Goal: Task Accomplishment & Management: Complete application form

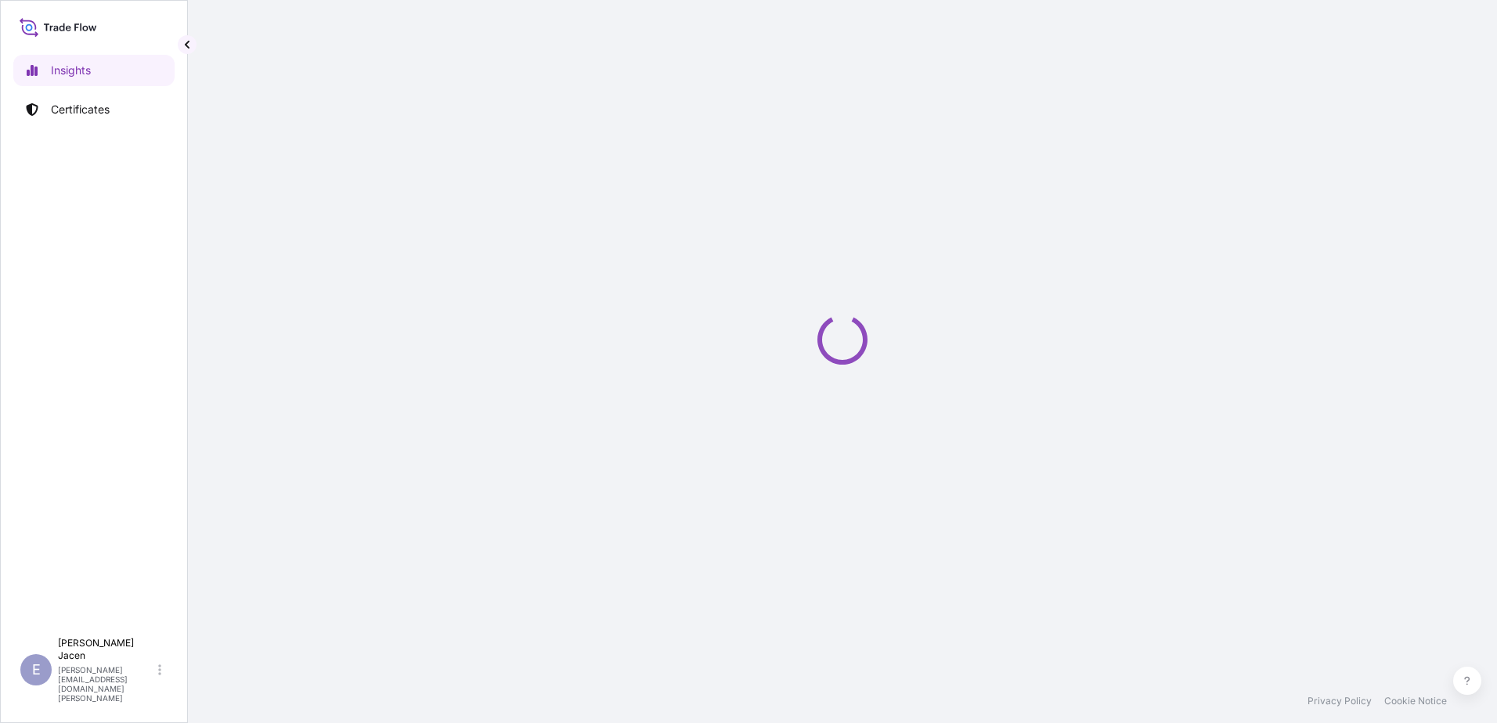
select select "2025"
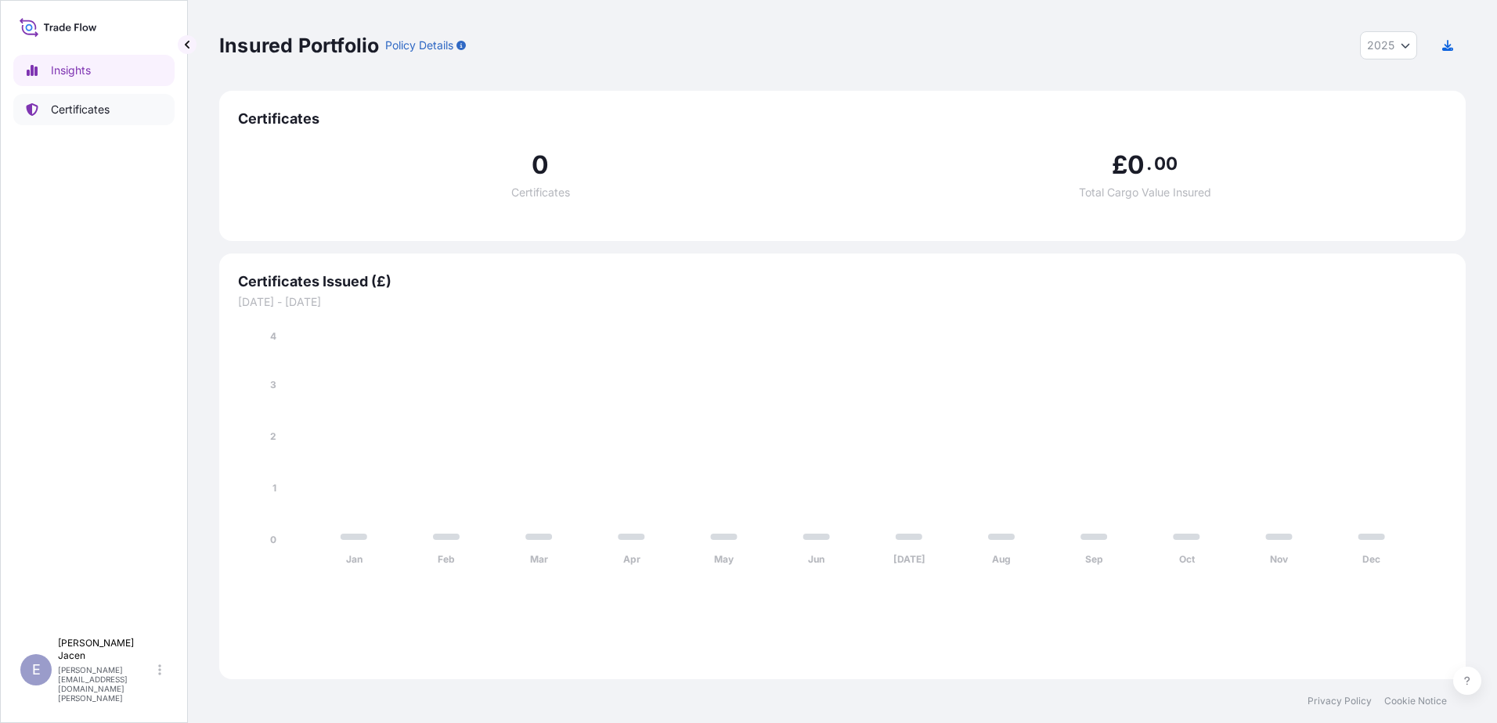
click at [98, 117] on p "Certificates" at bounding box center [80, 110] width 59 height 16
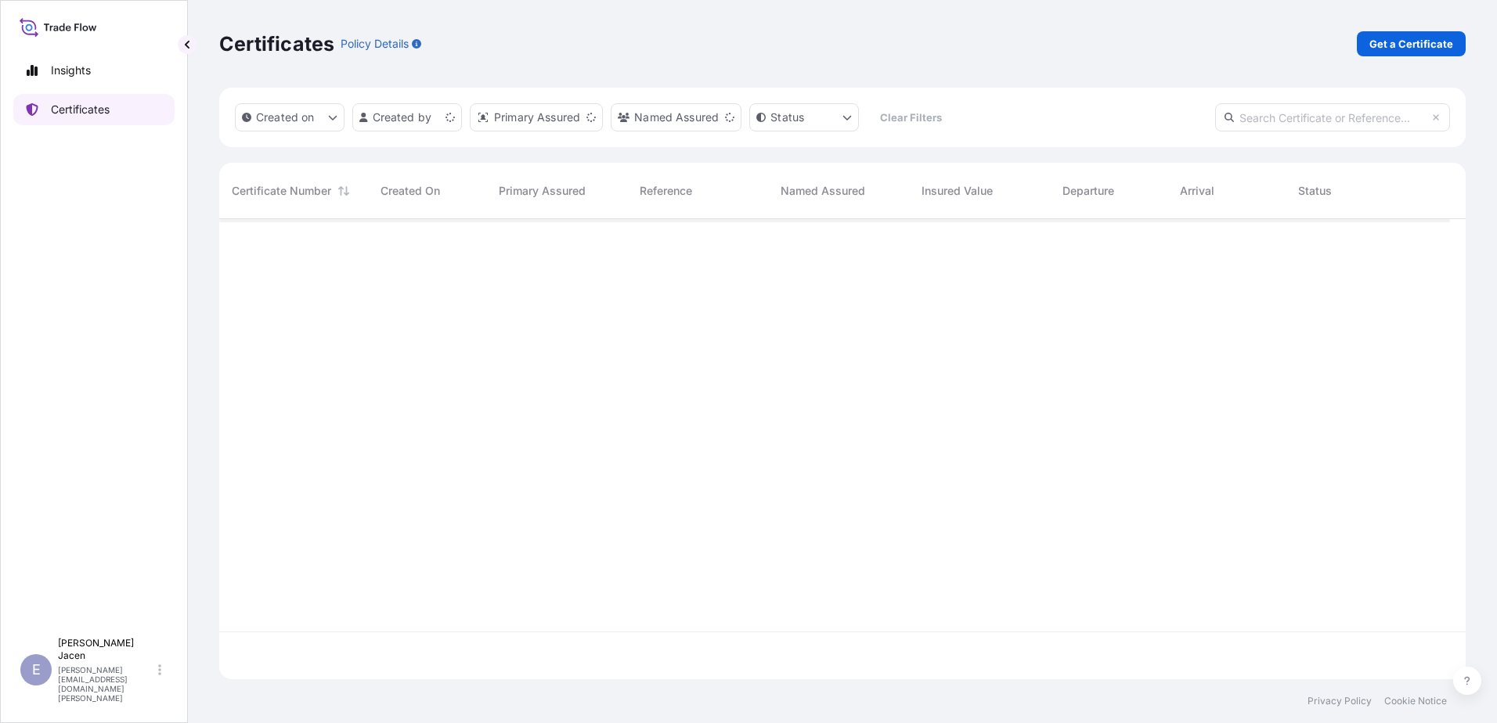
scroll to position [421, 1219]
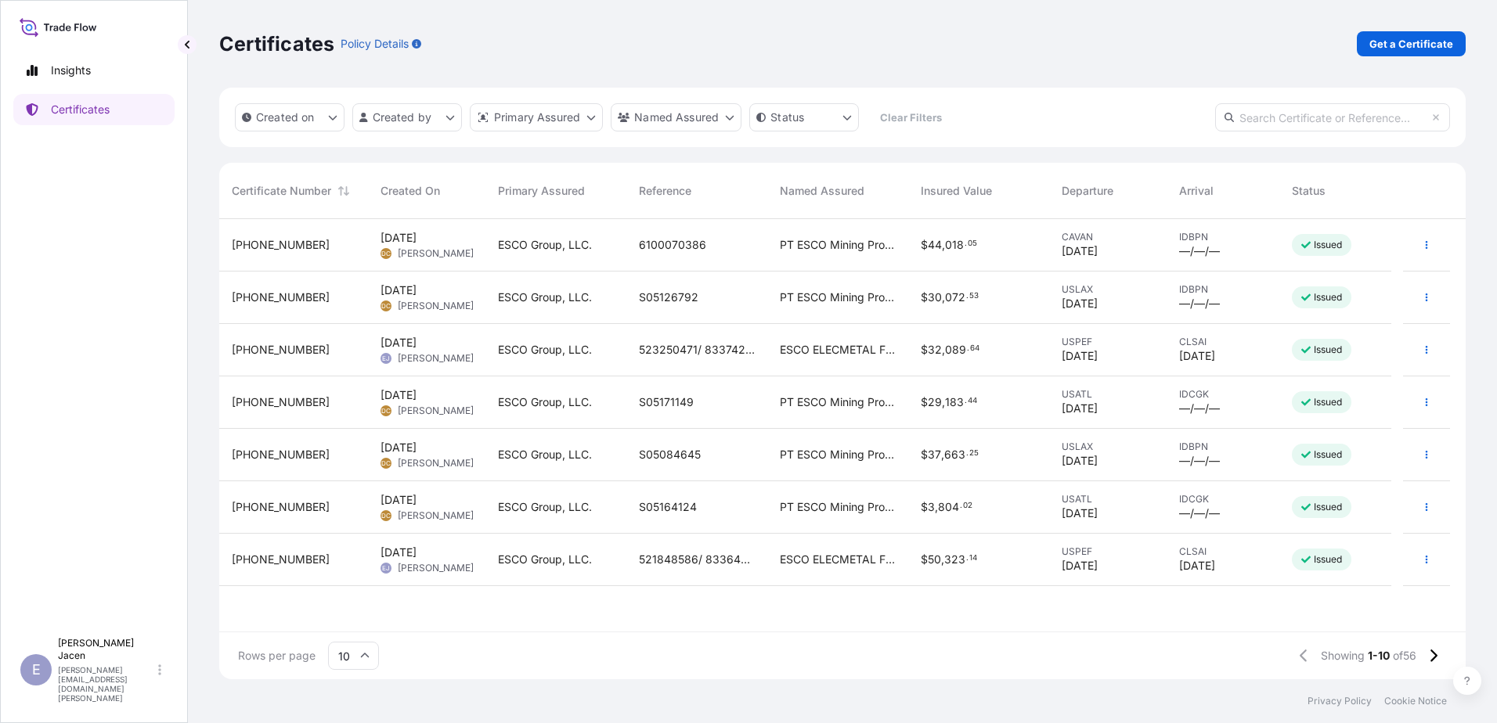
click at [669, 358] on div "523250471/ 83374204/ 33414638" at bounding box center [697, 350] width 116 height 16
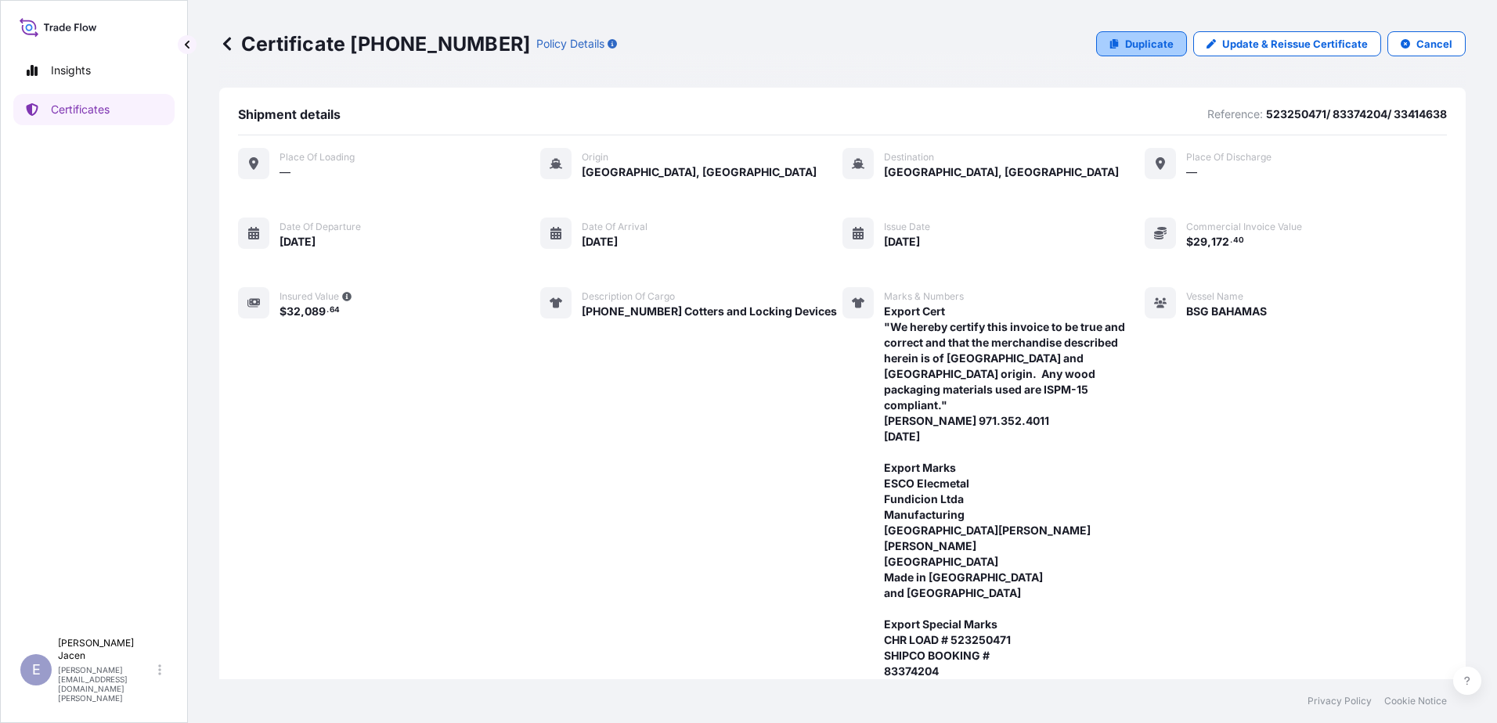
click at [1125, 52] on p "Duplicate" at bounding box center [1149, 44] width 49 height 16
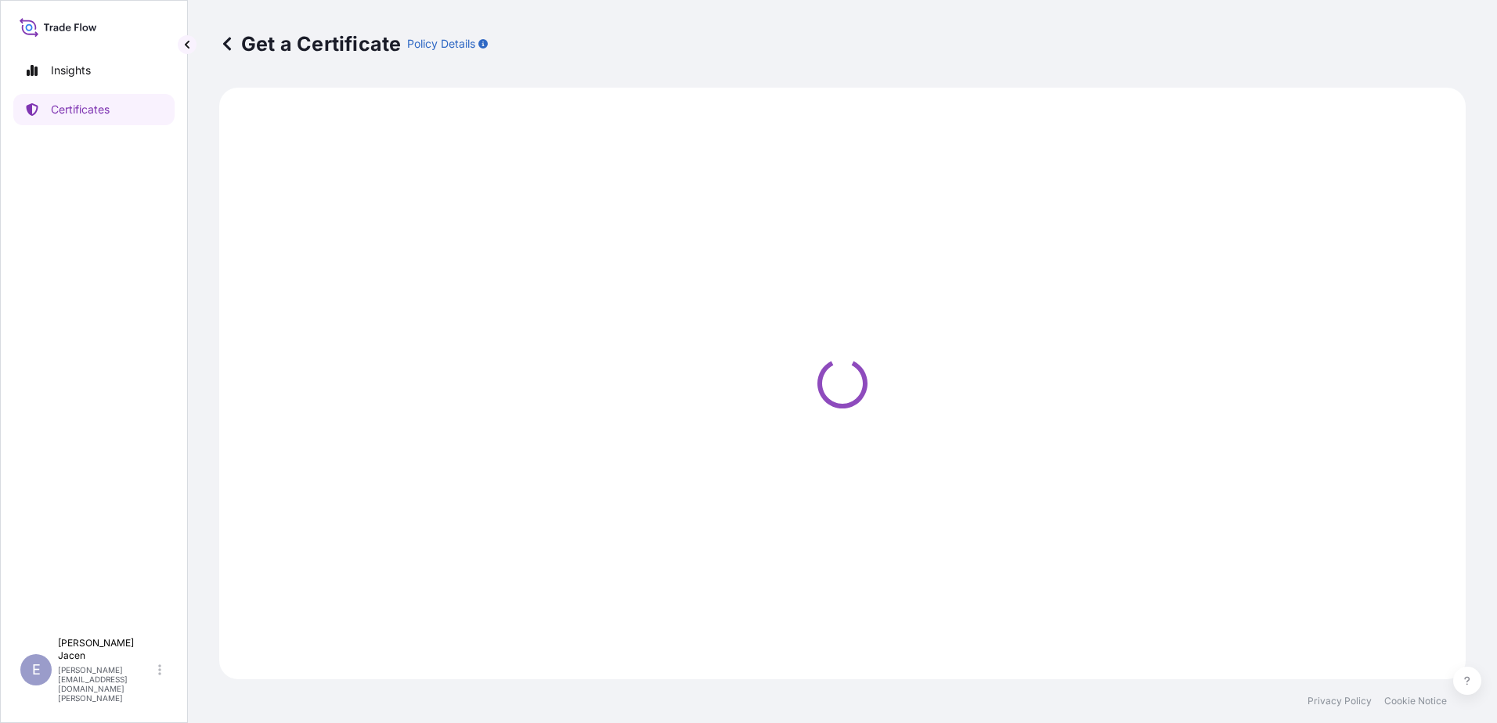
select select "Ocean Vessel"
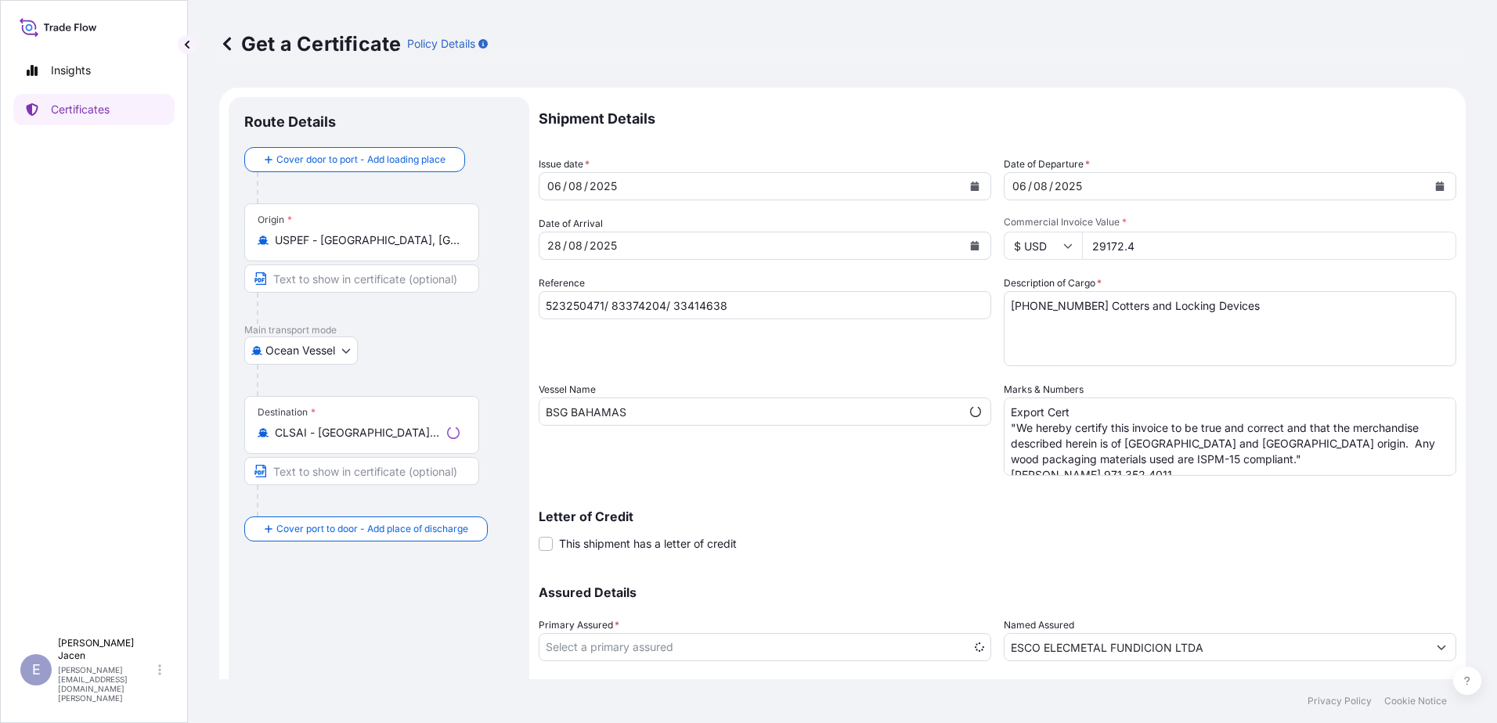
select select "31790"
click at [747, 260] on div "[DATE]" at bounding box center [750, 246] width 423 height 28
click at [563, 255] on div "28" at bounding box center [554, 245] width 17 height 19
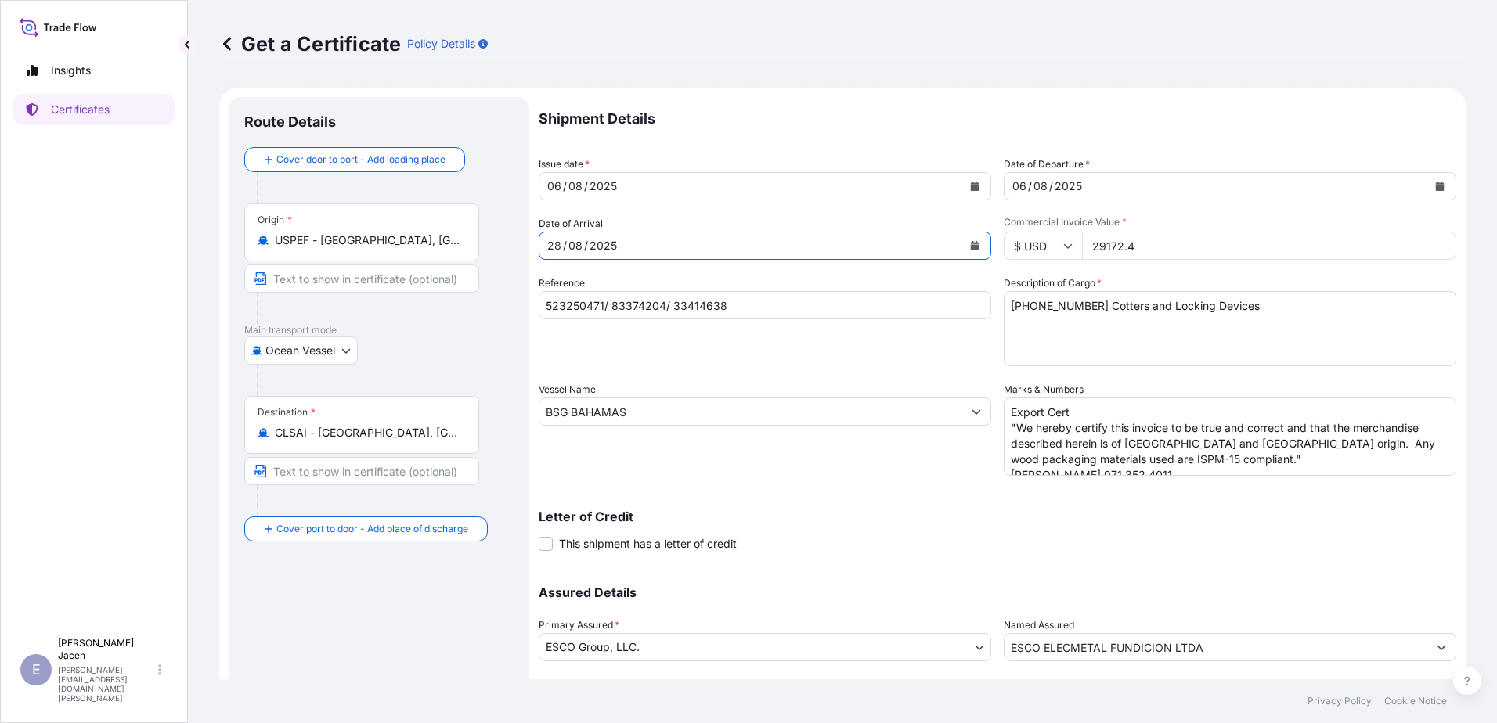
click at [563, 255] on div "28" at bounding box center [554, 245] width 17 height 19
click at [584, 255] on div "08" at bounding box center [575, 245] width 17 height 19
click at [562, 255] on div "27" at bounding box center [554, 245] width 16 height 19
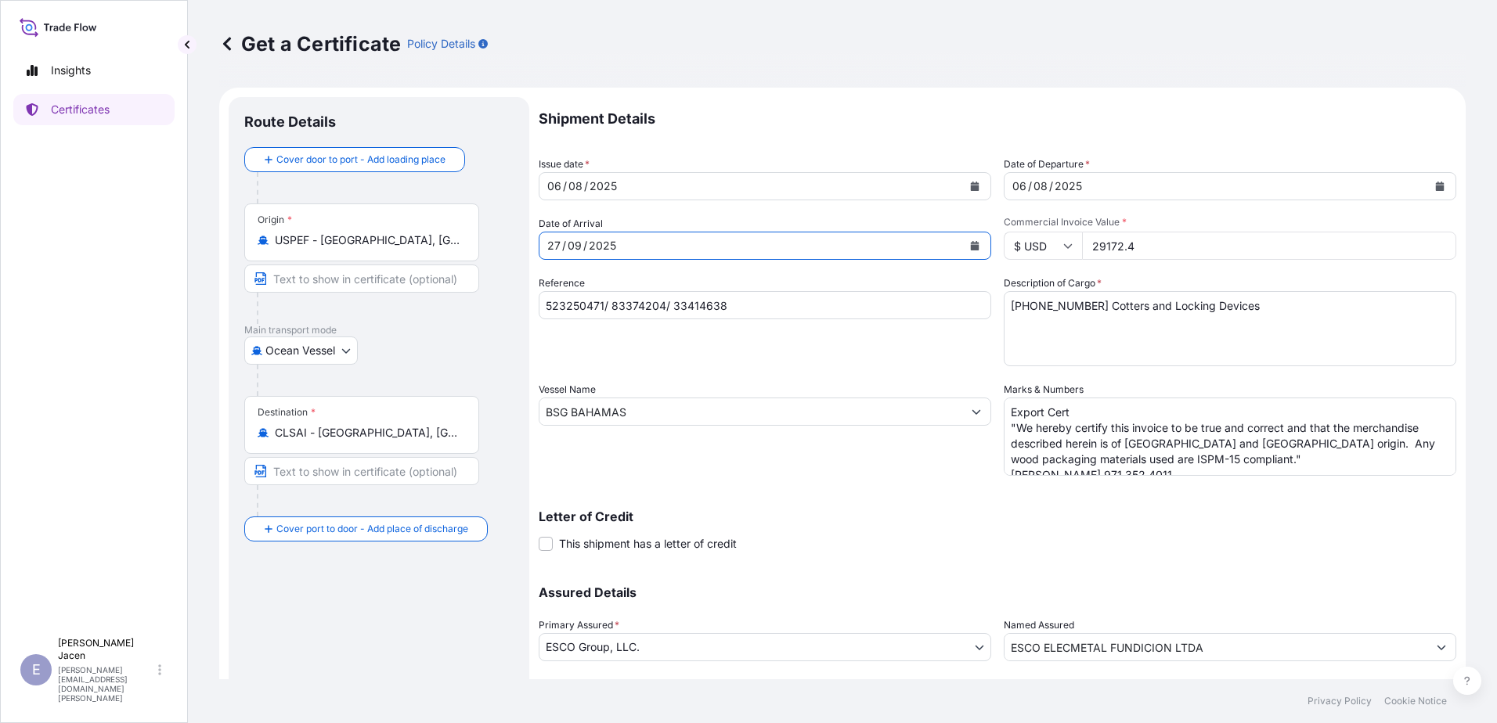
click at [562, 255] on div "27" at bounding box center [554, 245] width 16 height 19
click at [1126, 200] on div "[DATE]" at bounding box center [1215, 186] width 423 height 28
click at [1028, 196] on div "06" at bounding box center [1019, 186] width 17 height 19
click at [563, 196] on div "06" at bounding box center [554, 186] width 17 height 19
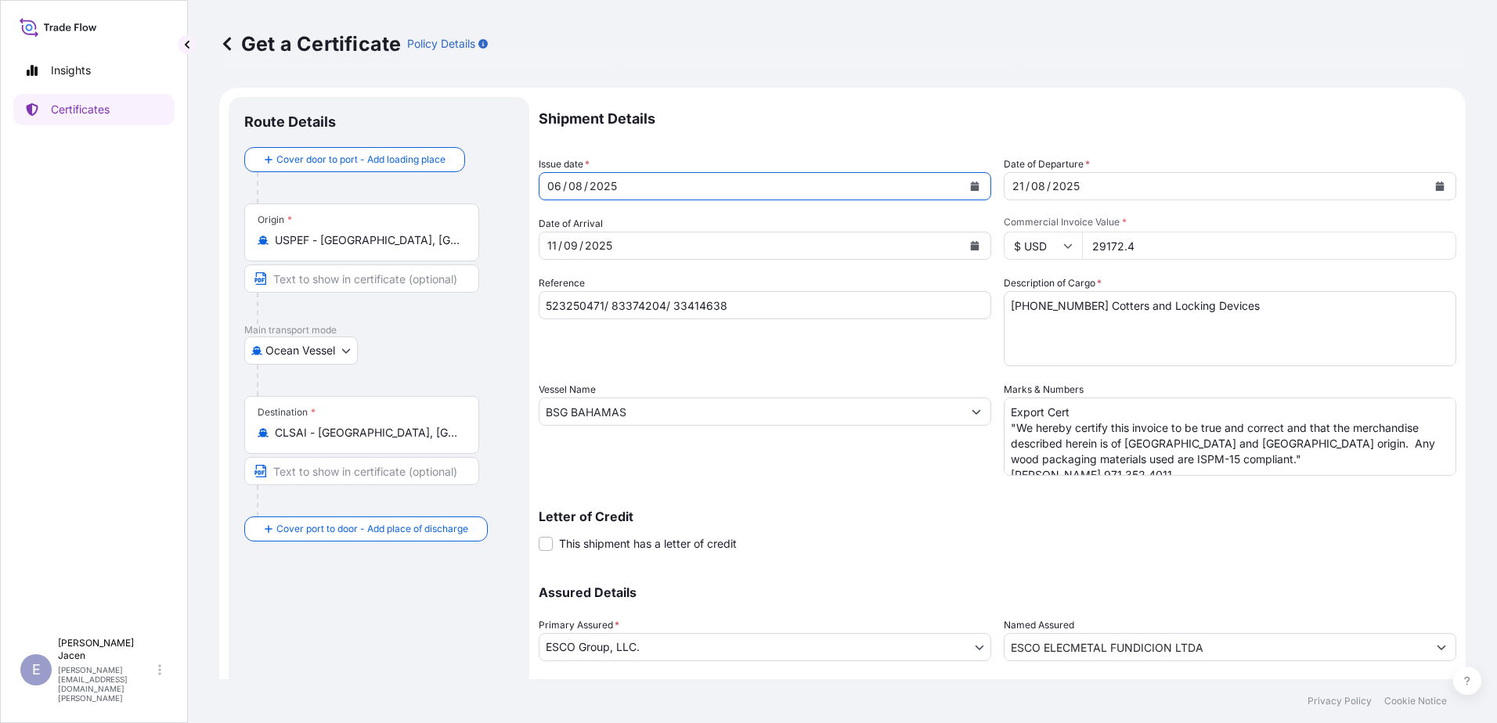
click at [563, 196] on div "06" at bounding box center [554, 186] width 17 height 19
drag, startPoint x: 1183, startPoint y: 297, endPoint x: 1144, endPoint y: 297, distance: 38.4
click at [1144, 260] on input "29172.4" at bounding box center [1269, 246] width 374 height 28
click at [1132, 260] on input "29172.4" at bounding box center [1269, 246] width 374 height 28
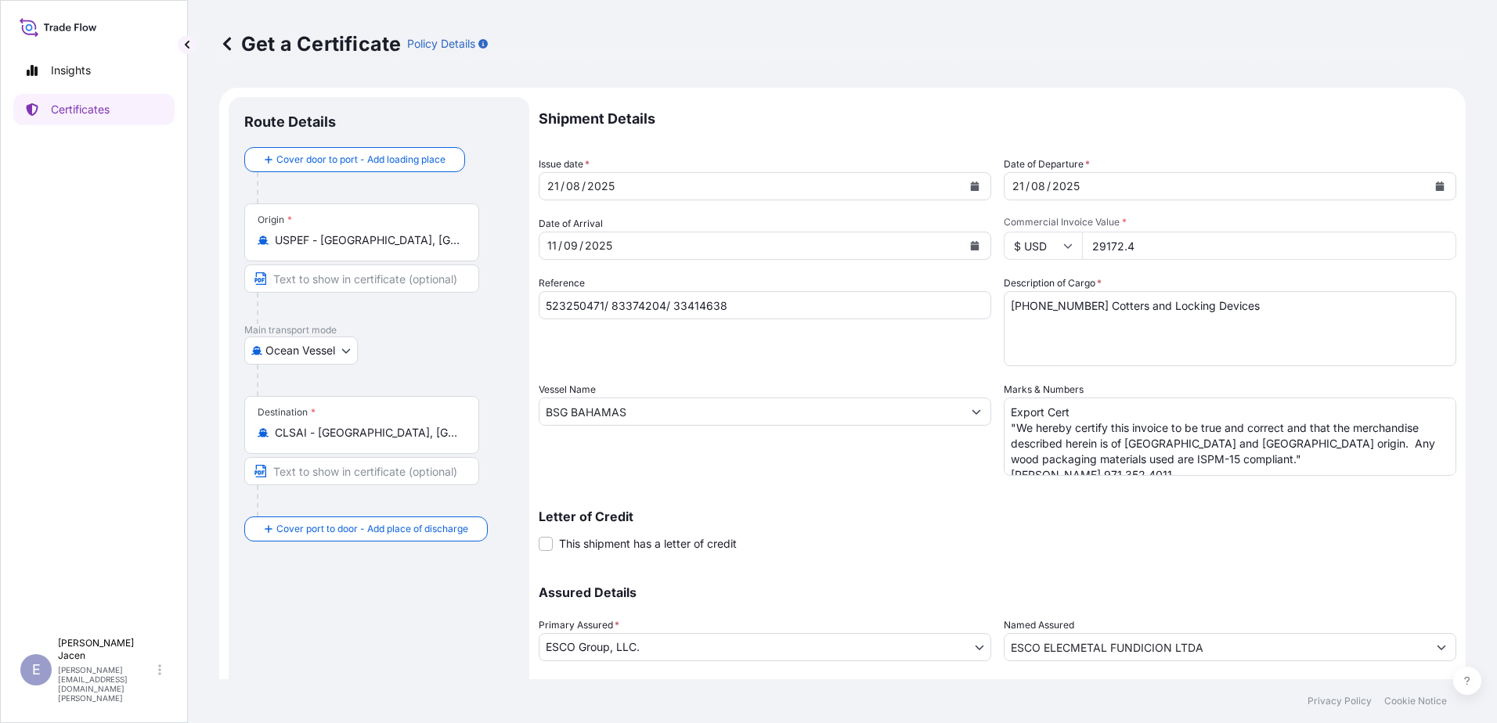
paste input "8296.77"
type input "8296.77"
click at [677, 319] on input "523250471/ 83374204/ 33414638" at bounding box center [765, 305] width 452 height 28
click at [676, 319] on input "523250471/ 83374204/ 33414638" at bounding box center [765, 305] width 452 height 28
click at [672, 319] on input "523250471/ 83374204/ 33414638" at bounding box center [765, 305] width 452 height 28
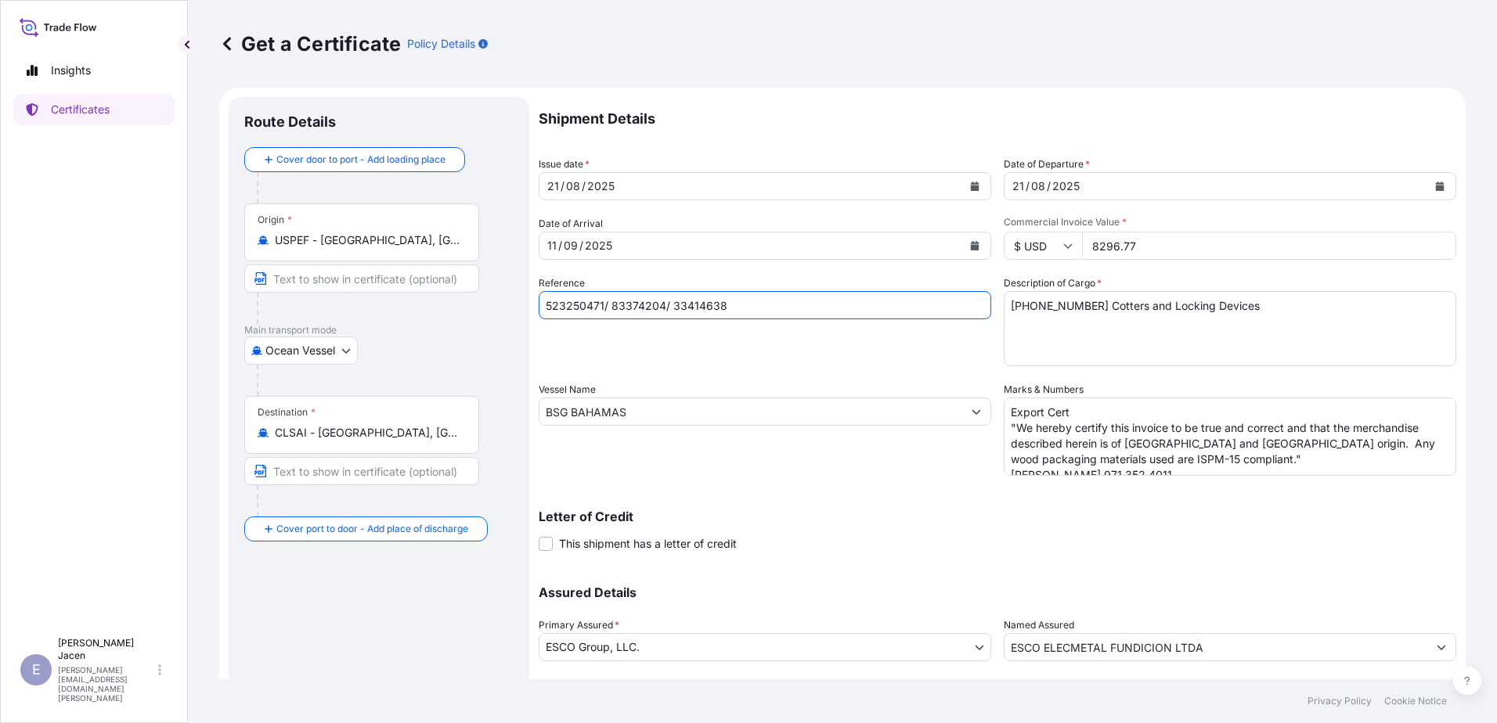
click at [672, 319] on input "523250471/ 83374204/ 33414638" at bounding box center [765, 305] width 452 height 28
paste input "415436"
click at [714, 319] on input "524154361/ 83374204/ 33414638" at bounding box center [765, 305] width 452 height 28
paste input "80496"
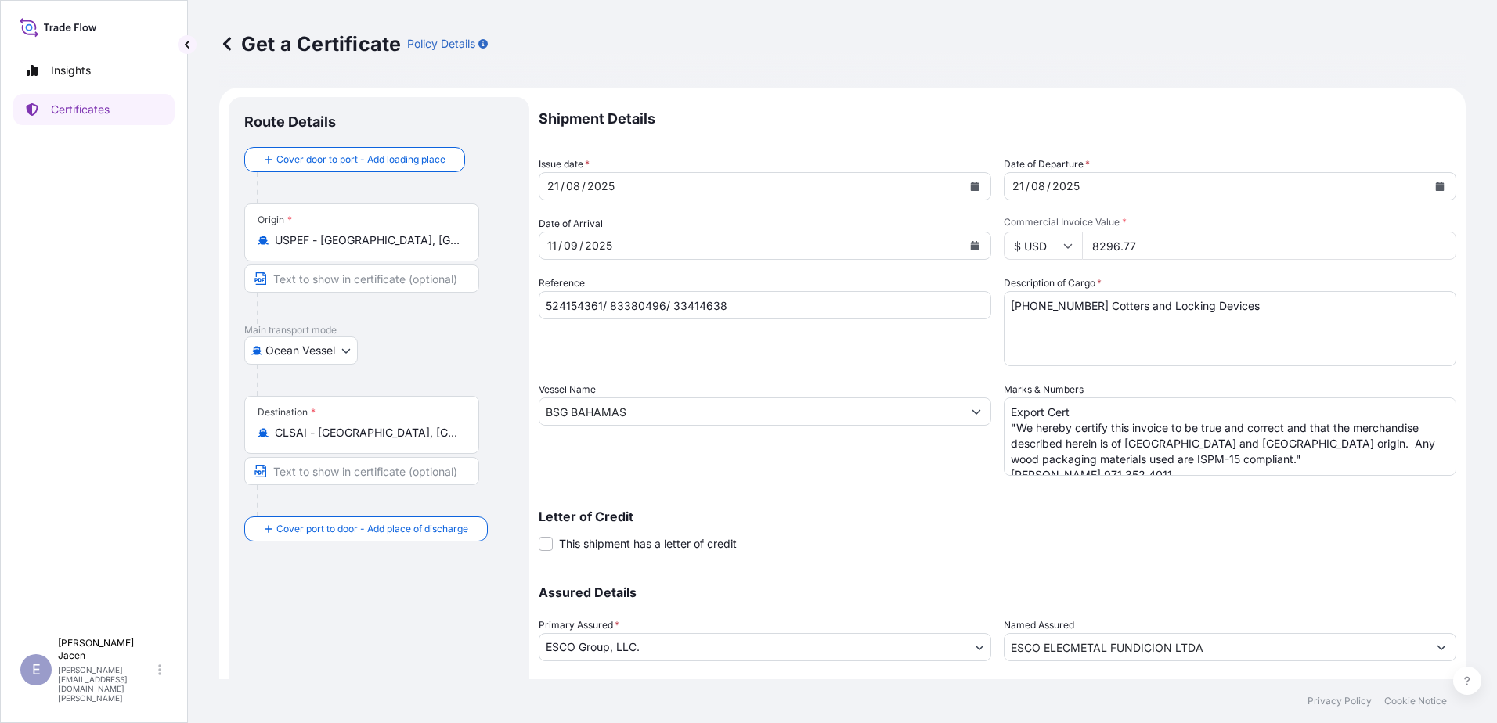
click at [785, 319] on input "524154361/ 83380496/ 33414638" at bounding box center [765, 305] width 452 height 28
paste input "3512"
type input "524154361/ 83380496/ 33435128"
click at [781, 426] on input "BSG BAHAMAS" at bounding box center [750, 412] width 423 height 28
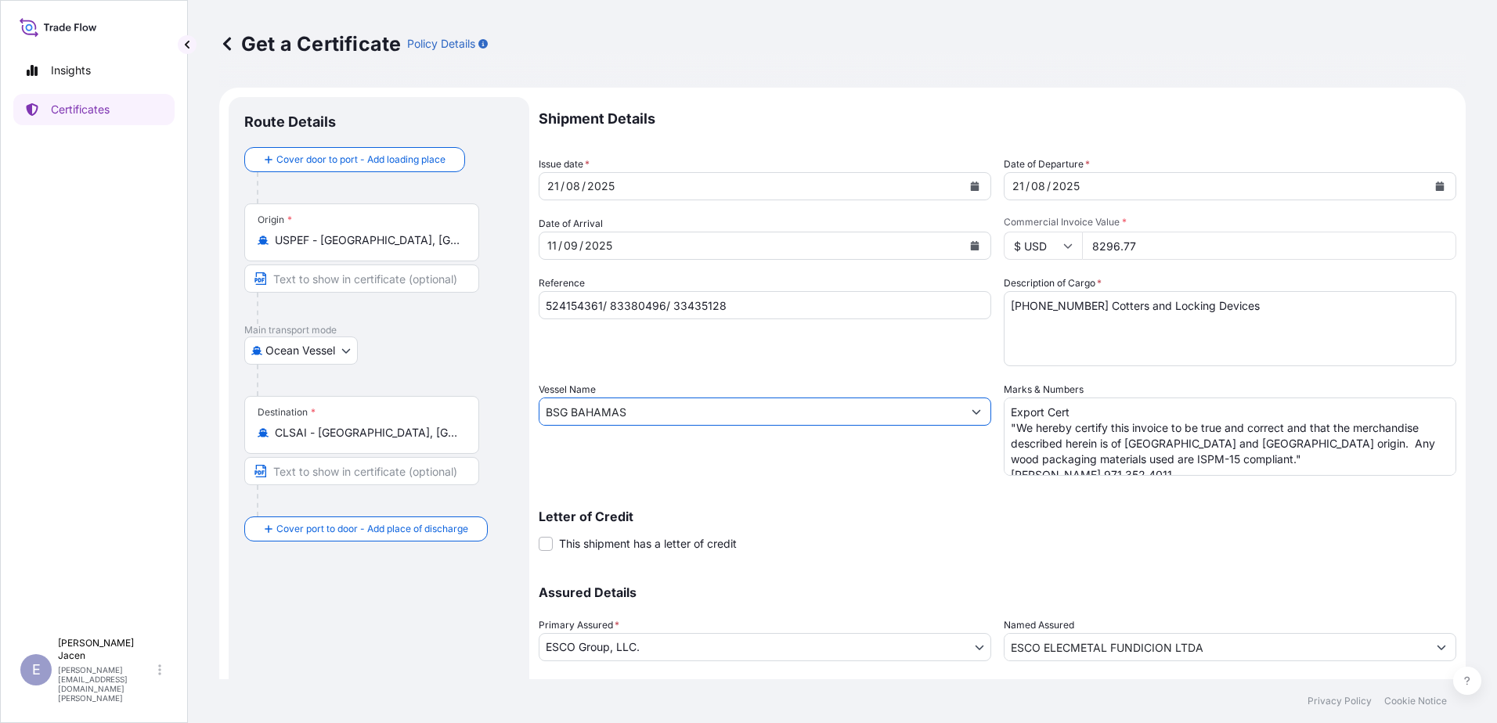
drag, startPoint x: 733, startPoint y: 503, endPoint x: 555, endPoint y: 501, distance: 177.7
click at [558, 503] on form "Route Details Cover door to port - Add loading place Place of loading Road / [G…" at bounding box center [842, 433] width 1246 height 690
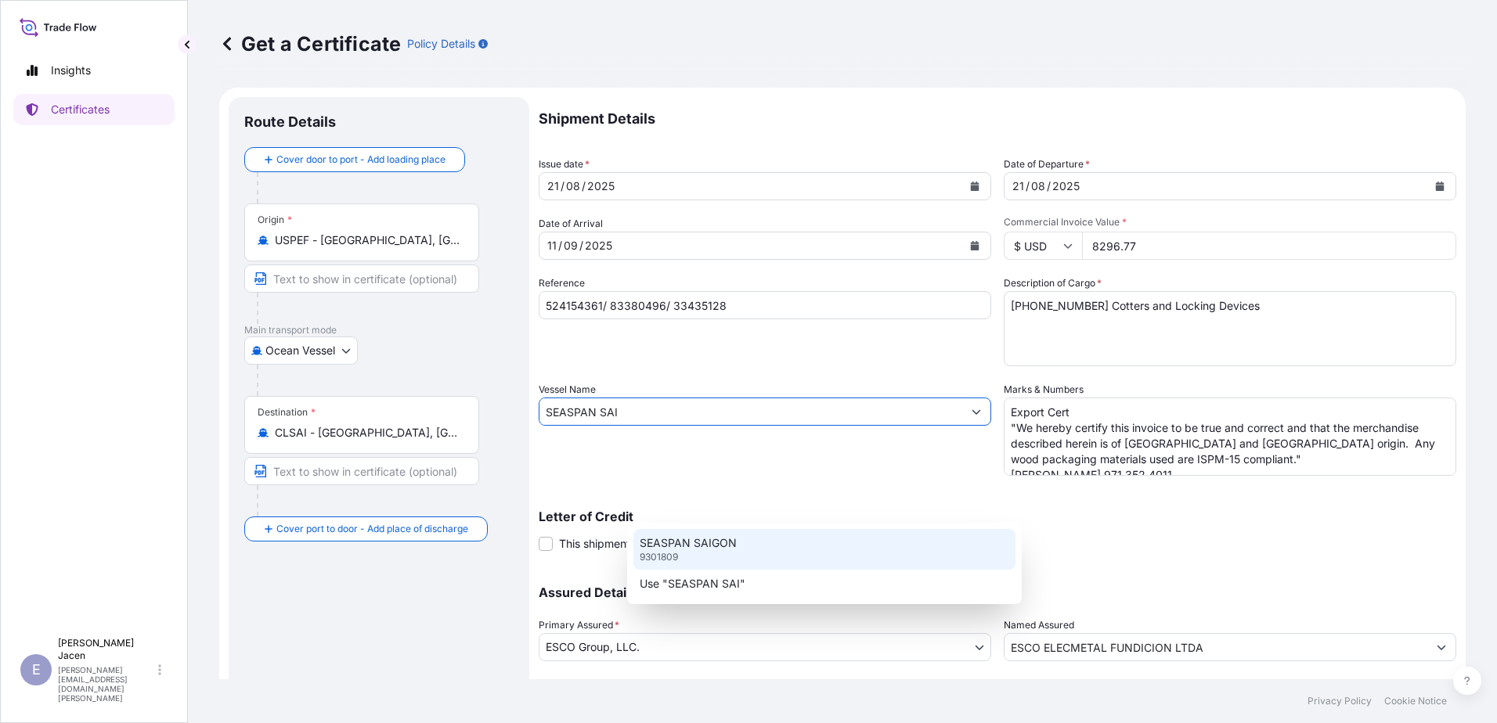
click at [676, 549] on p "SEASPAN SAIGON" at bounding box center [688, 543] width 97 height 16
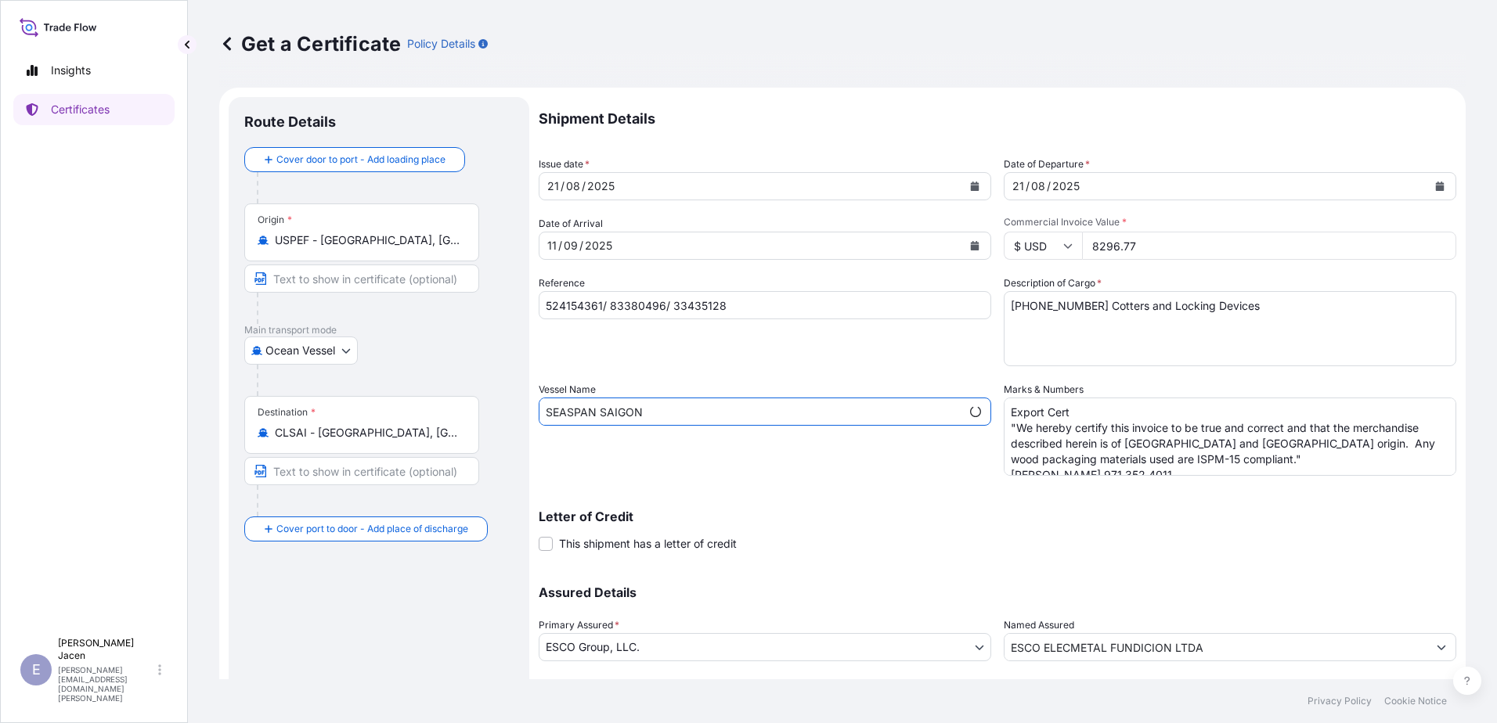
type input "SEASPAN SAIGON"
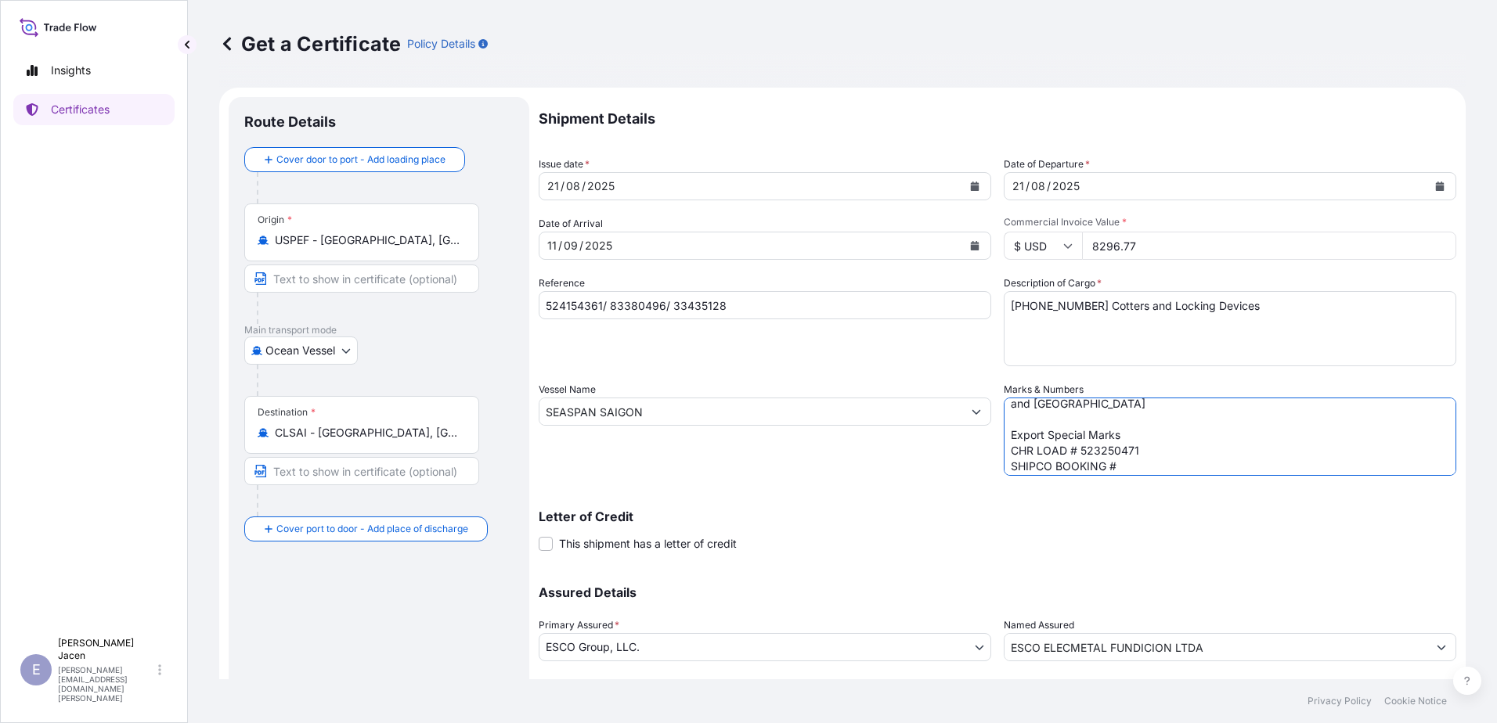
scroll to position [424, 0]
drag, startPoint x: 1047, startPoint y: 495, endPoint x: 1227, endPoint y: 651, distance: 238.7
click at [1227, 651] on div "Shipment Details Issue date * [DATE] Date of Departure * [DATE] Date of Arrival…" at bounding box center [997, 410] width 917 height 627
click at [1090, 366] on textarea "[PHONE_NUMBER] Cotters and Locking Devices" at bounding box center [1230, 328] width 452 height 75
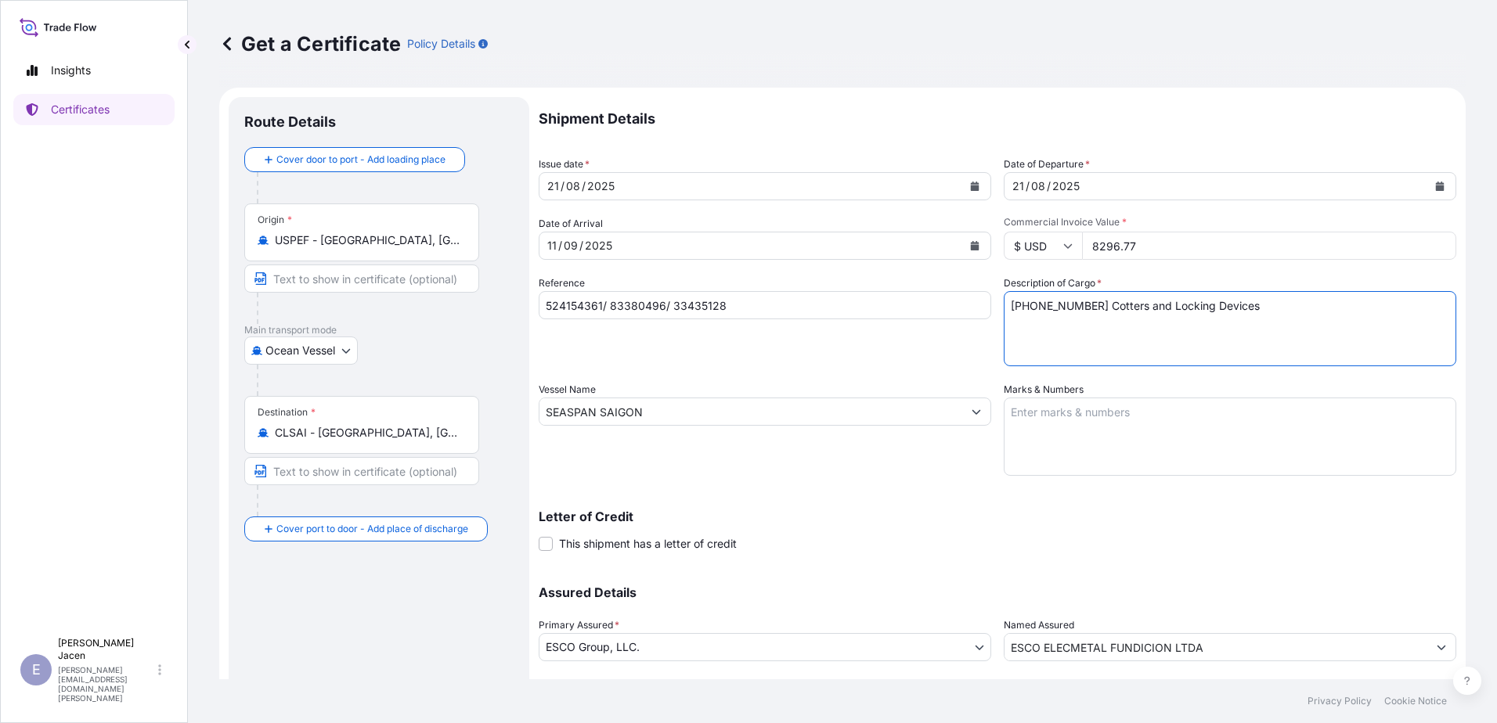
click at [1279, 362] on textarea "[PHONE_NUMBER] Cotters and Locking Devices" at bounding box center [1230, 328] width 452 height 75
paste textarea "[PHONE_NUMBER] Bushings - Plastic"
type textarea "[PHONE_NUMBER] Cotters and Locking Devices [PHONE_NUMBER] Bushings - Plastic"
click at [1137, 476] on textarea "Export Cert "We hereby certify this invoice to be true and correct and that the…" at bounding box center [1230, 437] width 452 height 78
click at [1093, 476] on textarea "Export Cert "We hereby certify this invoice to be true and correct and that the…" at bounding box center [1230, 437] width 452 height 78
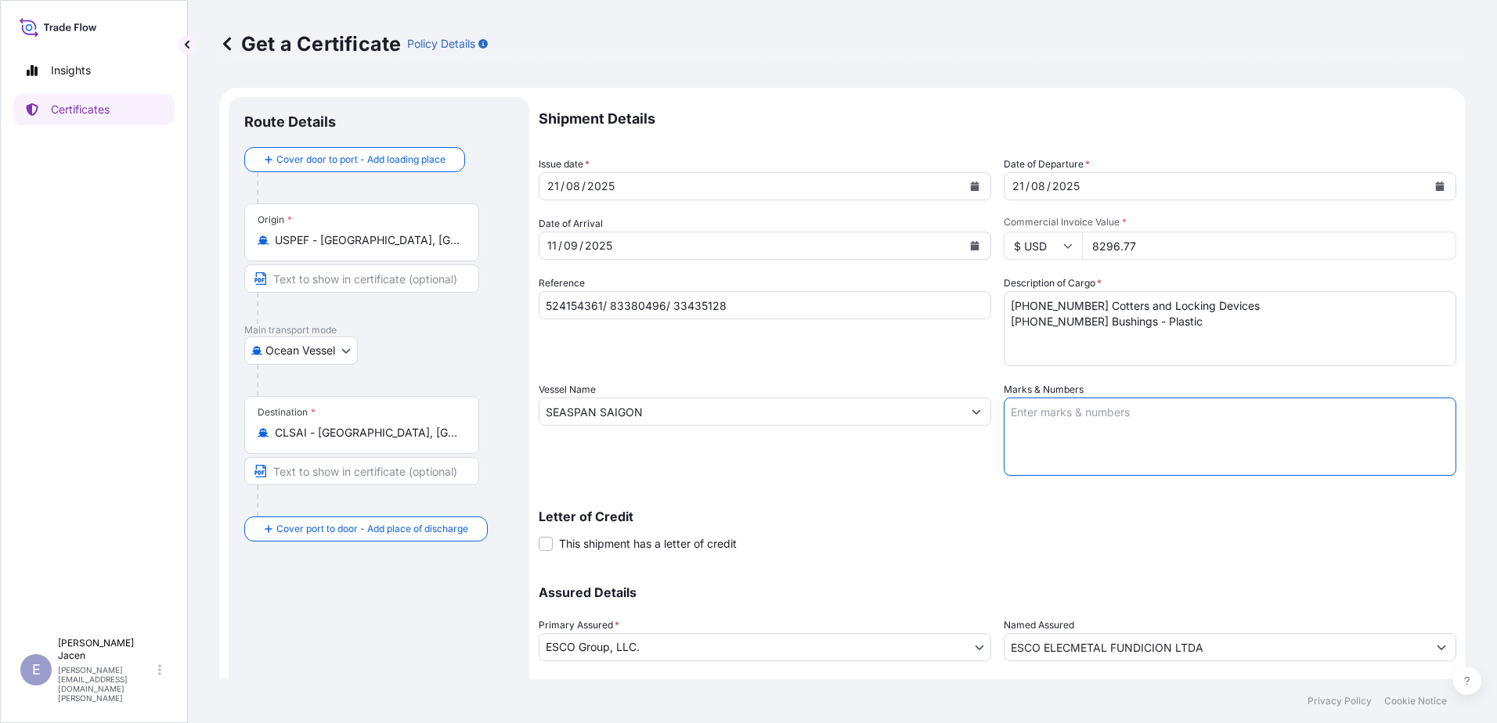
paste textarea "Export Cert "We hereby certify this invoice to be true and correct and that the…"
click at [1126, 476] on textarea "Export Cert "We hereby certify this invoice to be true and correct and that the…" at bounding box center [1230, 437] width 452 height 78
paste textarea "Export Marks ESCO Elecmetal Fundicion Ltda Manufacturing [GEOGRAPHIC_DATA][PERS…"
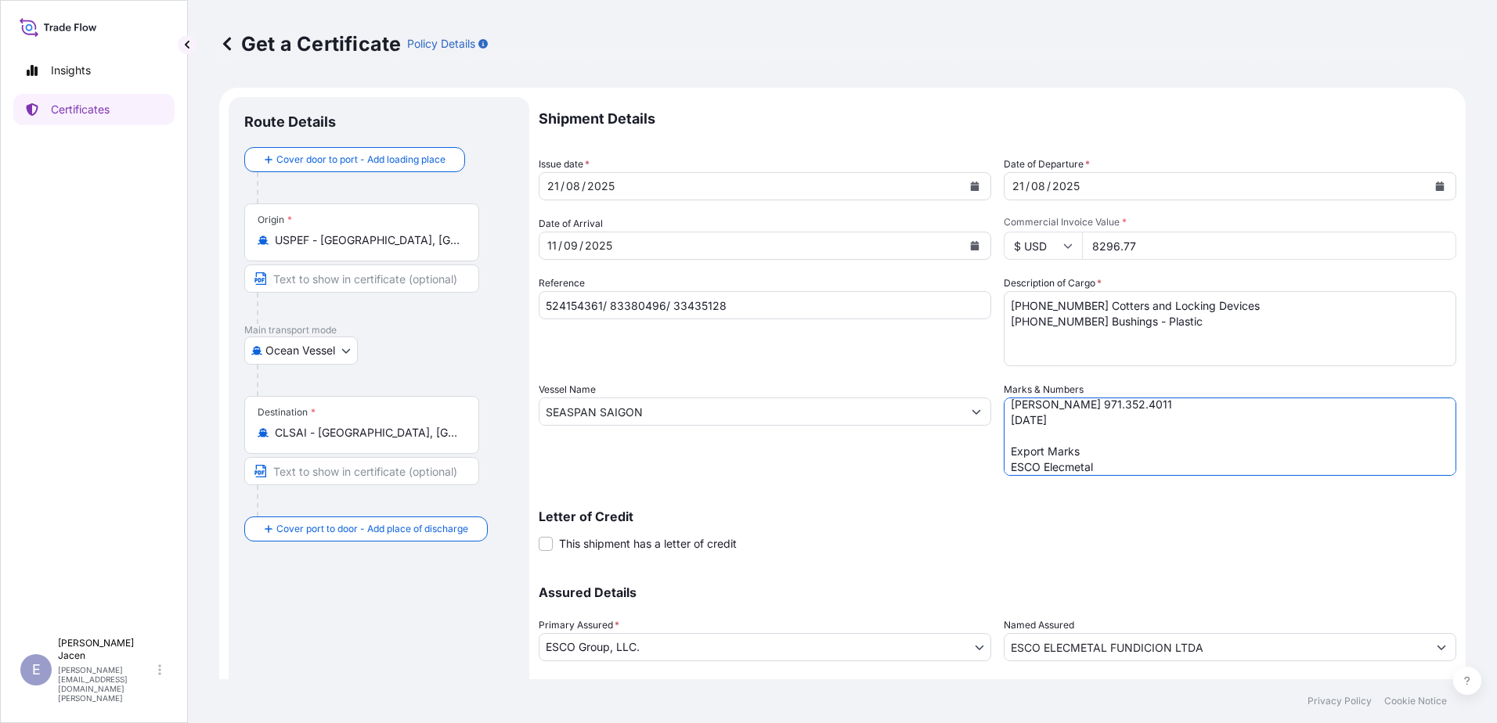
scroll to position [258, 0]
click at [1179, 476] on textarea "Export Cert "We hereby certify this invoice to be true and correct and that the…" at bounding box center [1230, 437] width 452 height 78
paste textarea "Export Special Marks CHR LOAD # 524154361 SHIPCO BOOKING # 83380496 INVOICE # 3…"
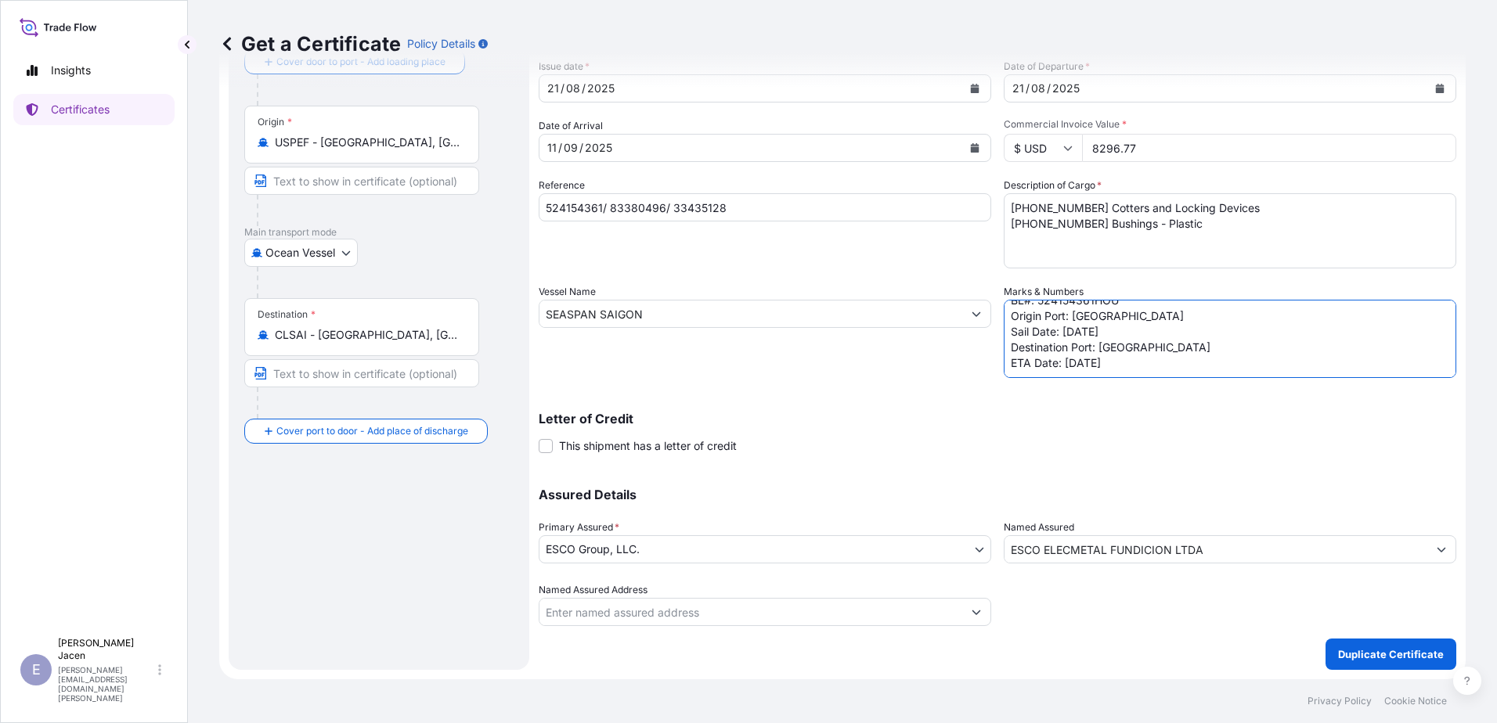
scroll to position [257, 0]
type textarea "Export Cert "We hereby certify this invoice to be true and correct and that the…"
click at [1393, 647] on p "Duplicate Certificate" at bounding box center [1391, 655] width 106 height 16
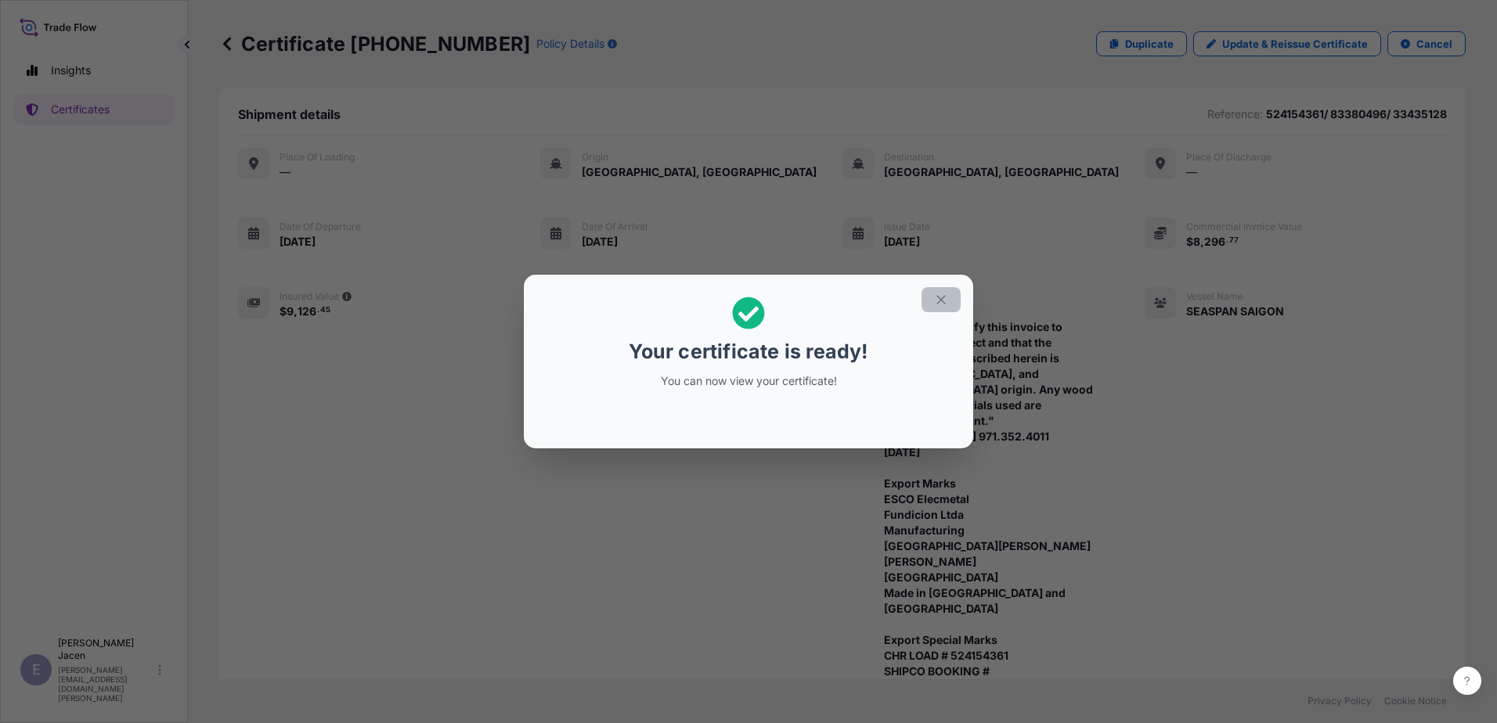
click at [945, 295] on icon "button" at bounding box center [940, 299] width 9 height 9
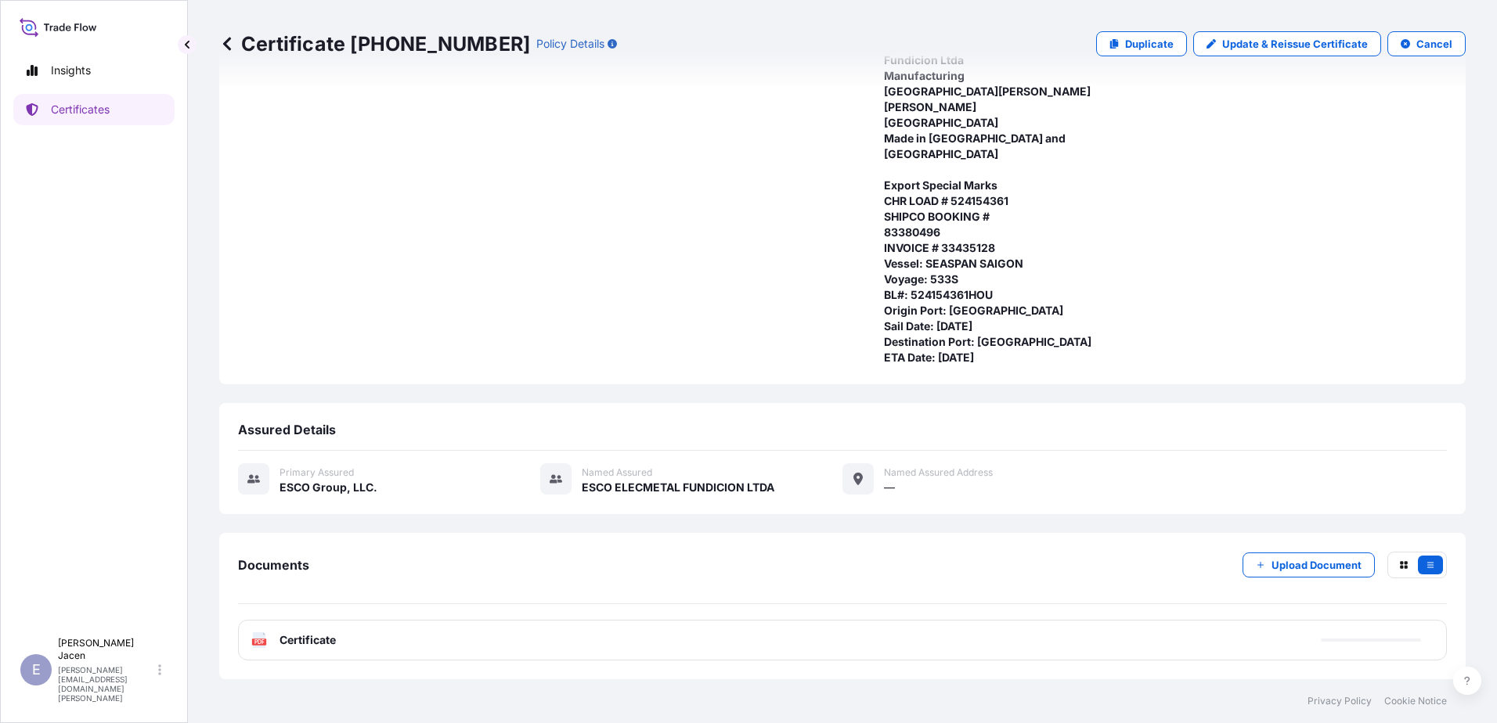
scroll to position [610, 0]
click at [1352, 633] on p "Try again." at bounding box center [1377, 641] width 50 height 16
click at [1352, 634] on p "Try again." at bounding box center [1377, 641] width 50 height 16
click at [307, 633] on span "Certificate" at bounding box center [307, 641] width 56 height 16
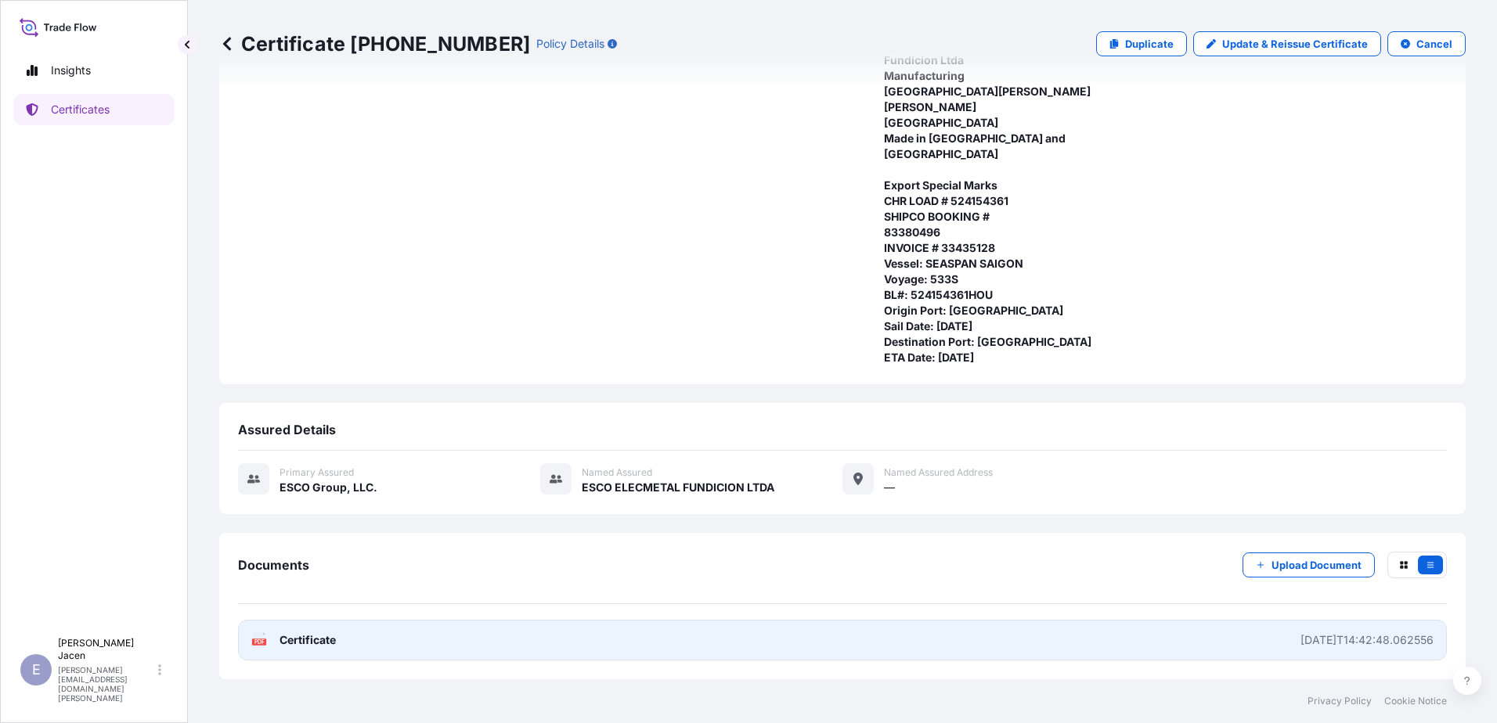
click at [1216, 623] on link "PDF Certificate [DATE]T14:42:48.062556" at bounding box center [842, 640] width 1209 height 41
